Goal: Task Accomplishment & Management: Manage account settings

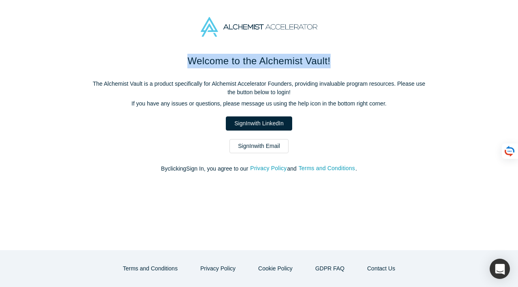
drag, startPoint x: 180, startPoint y: 59, endPoint x: 329, endPoint y: 60, distance: 149.6
click at [329, 60] on h1 "Welcome to the Alchemist Vault!" at bounding box center [259, 61] width 340 height 15
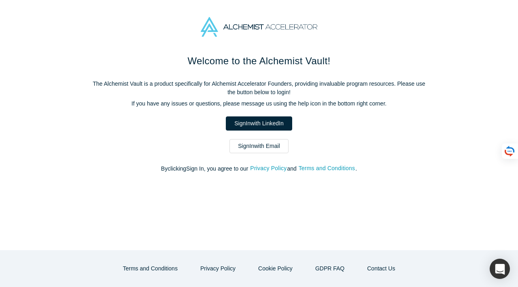
click at [394, 42] on div at bounding box center [259, 27] width 518 height 54
click at [262, 146] on link "Sign In with Email" at bounding box center [258, 146] width 59 height 14
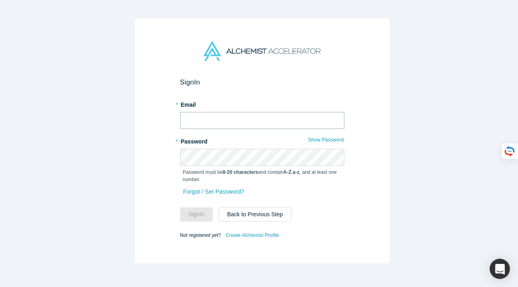
click at [230, 119] on input "text" at bounding box center [262, 120] width 164 height 17
type input "[EMAIL_ADDRESS][DOMAIN_NAME]"
click at [185, 233] on span "Not registered yet?" at bounding box center [200, 236] width 41 height 6
click at [193, 233] on span "Not registered yet?" at bounding box center [200, 236] width 41 height 6
